Goal: Find specific page/section: Find specific page/section

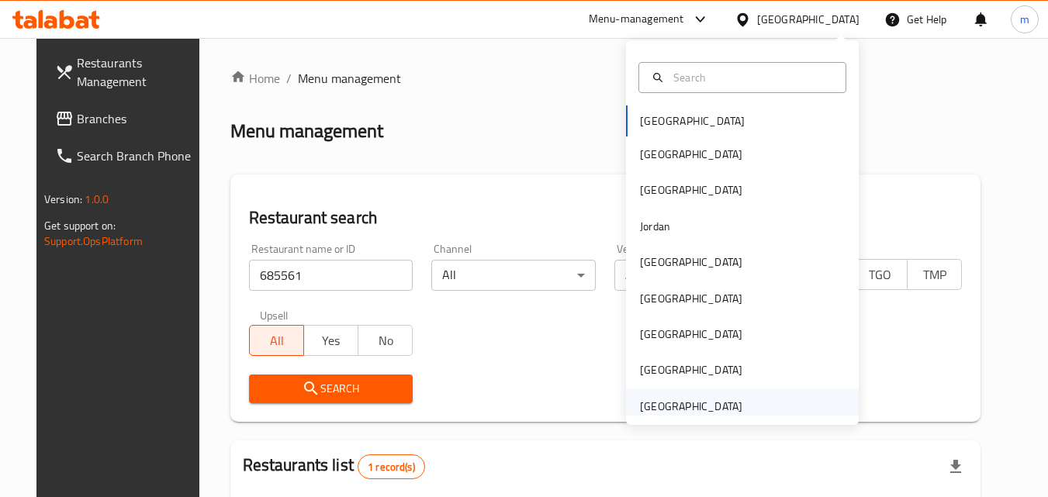
click at [657, 403] on div "[GEOGRAPHIC_DATA]" at bounding box center [691, 406] width 102 height 17
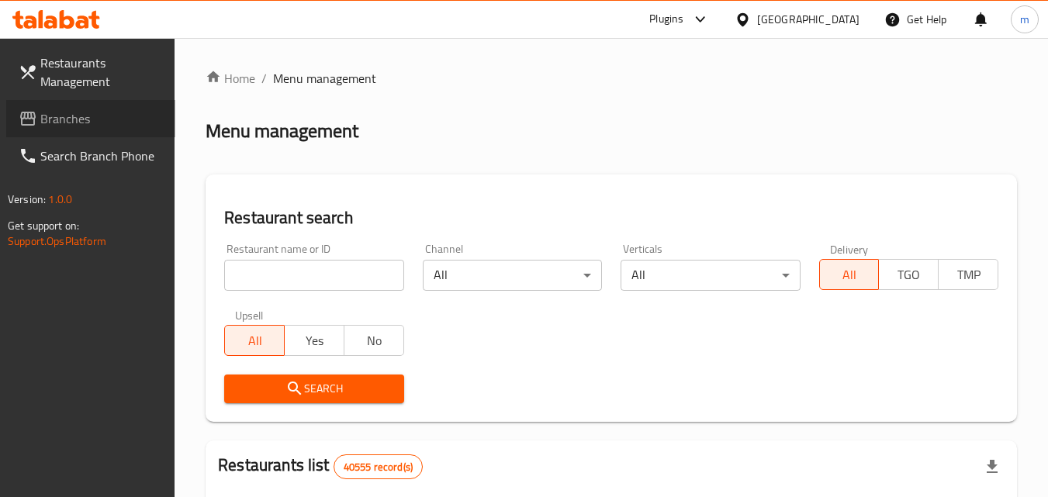
click at [81, 122] on span "Branches" at bounding box center [101, 118] width 123 height 19
